Goal: Information Seeking & Learning: Learn about a topic

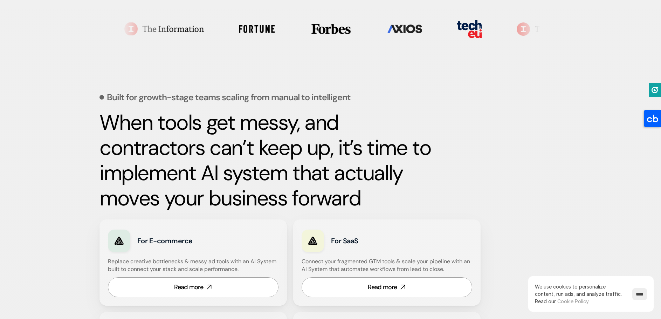
scroll to position [235, 0]
click at [638, 293] on input "****" at bounding box center [639, 294] width 15 height 12
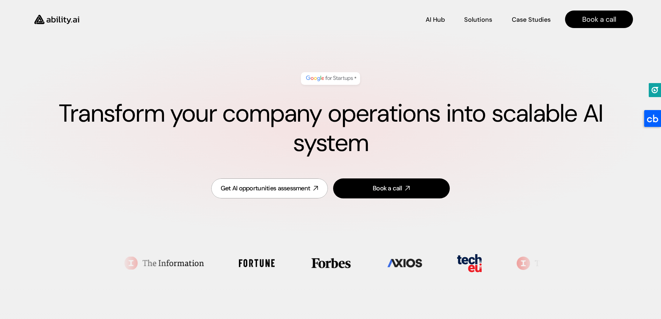
scroll to position [0, 0]
click at [295, 4] on div "AI Hub AI Hub Solutions Solutions Case Studies Case Studies Book a call" at bounding box center [330, 15] width 661 height 30
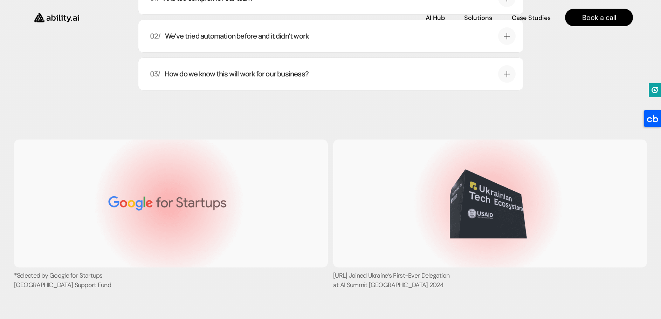
scroll to position [2411, 0]
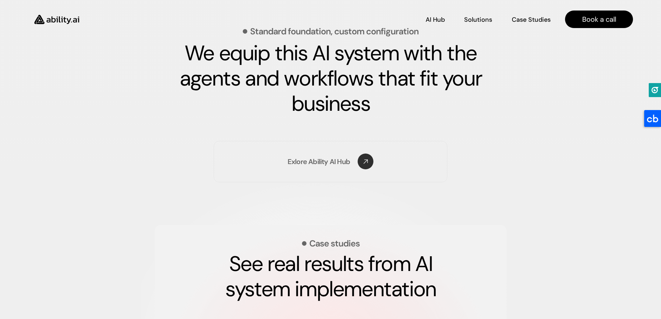
scroll to position [1018, 0]
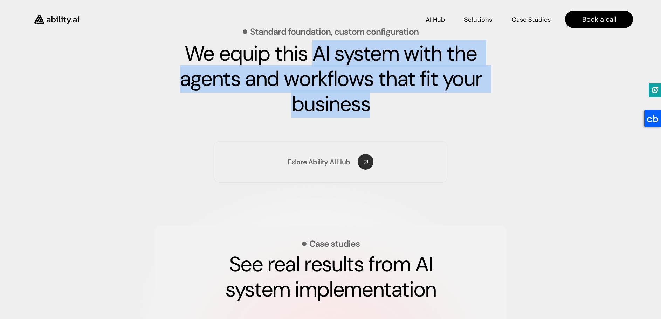
drag, startPoint x: 312, startPoint y: 55, endPoint x: 389, endPoint y: 102, distance: 90.5
click at [389, 102] on h3 "We equip this AI system with the agents and workflows that fit your business" at bounding box center [330, 79] width 333 height 76
copy strong "AI system with the agents and workflows that fit your business"
click at [395, 102] on h3 "We equip this AI system with the agents and workflows that fit your business" at bounding box center [330, 79] width 333 height 76
